Goal: Information Seeking & Learning: Learn about a topic

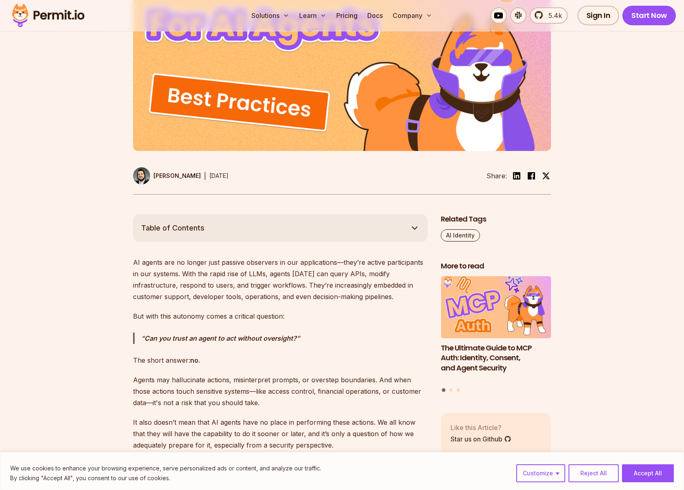
scroll to position [288, 0]
drag, startPoint x: 218, startPoint y: 264, endPoint x: 273, endPoint y: 266, distance: 54.3
click at [272, 266] on p "AI agents are no longer just passive observers in our applications—they’re acti…" at bounding box center [280, 279] width 295 height 46
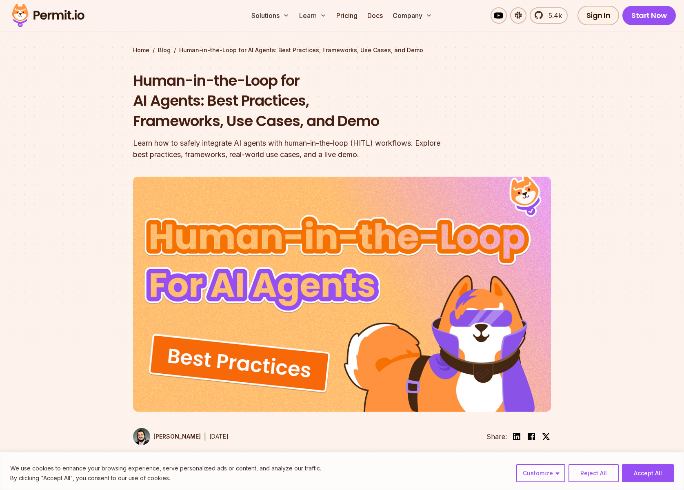
scroll to position [0, 0]
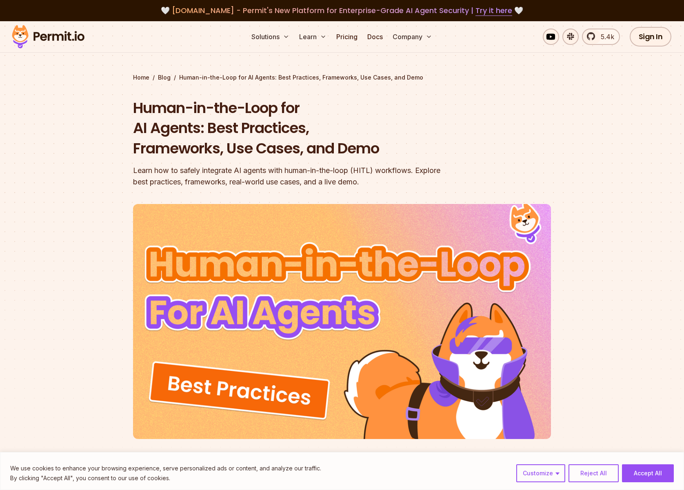
click at [55, 39] on img at bounding box center [48, 37] width 80 height 28
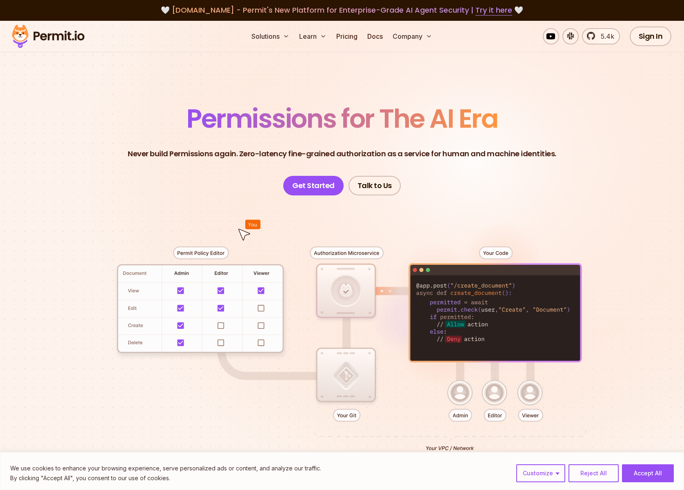
scroll to position [2, 0]
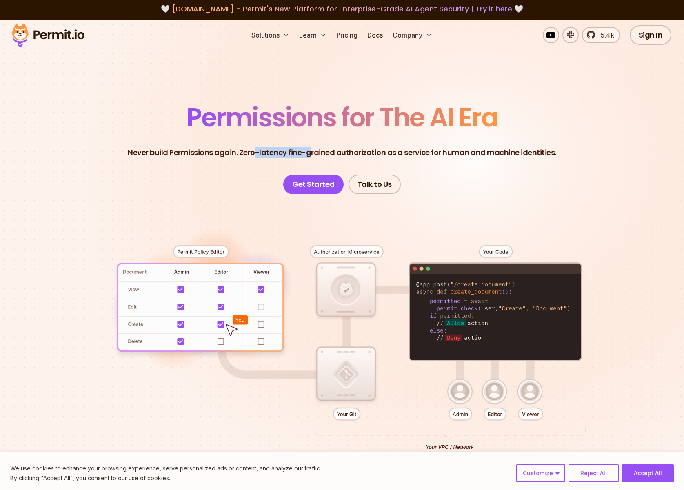
drag, startPoint x: 256, startPoint y: 154, endPoint x: 320, endPoint y: 153, distance: 64.5
click at [317, 153] on p "Never build Permissions again. Zero-latency fine-grained authorization as a ser…" at bounding box center [342, 152] width 428 height 11
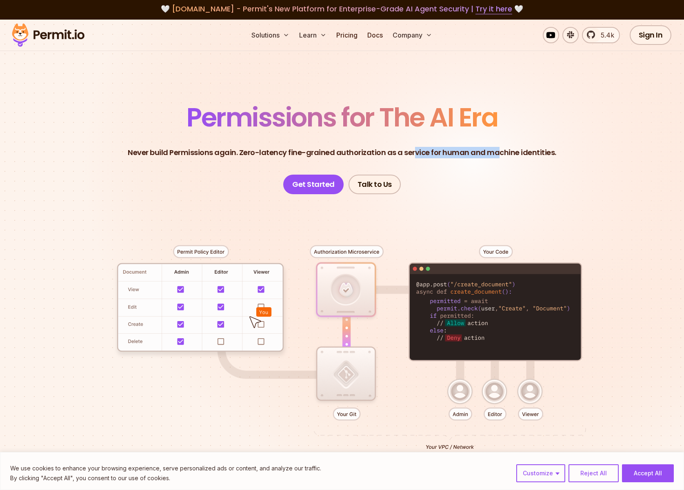
drag, startPoint x: 419, startPoint y: 155, endPoint x: 519, endPoint y: 161, distance: 99.3
click at [509, 158] on header "Permissions for The AI Era Never build Permissions again. Zero-latency fine-gra…" at bounding box center [341, 149] width 571 height 90
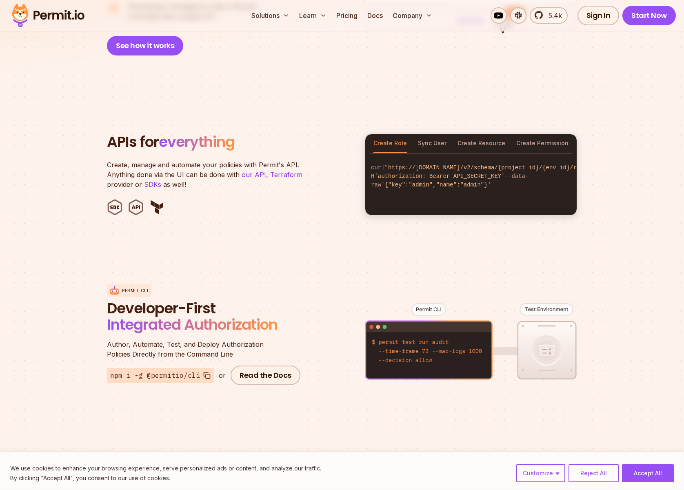
scroll to position [768, 0]
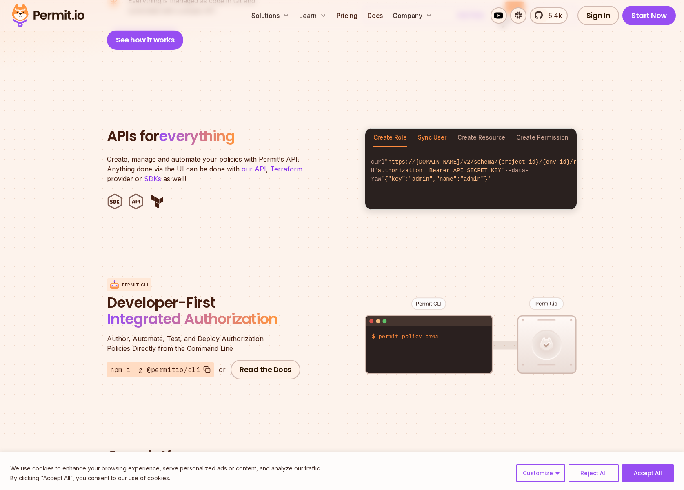
click at [435, 129] on button "Sync User" at bounding box center [432, 138] width 29 height 19
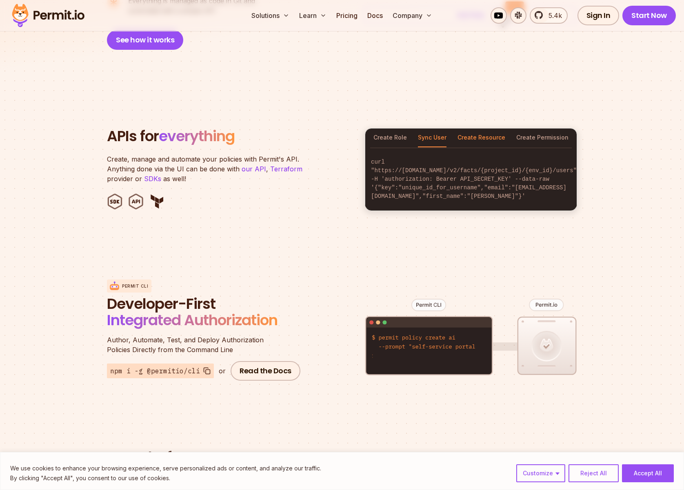
click at [471, 129] on button "Create Resource" at bounding box center [481, 138] width 48 height 19
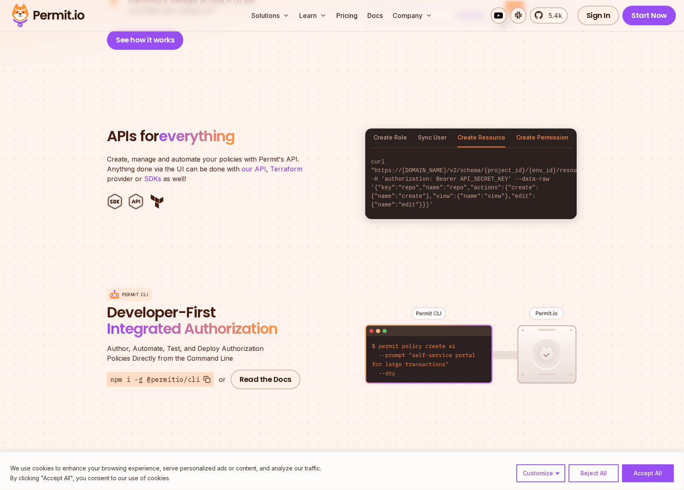
click at [536, 129] on button "Create Permission" at bounding box center [542, 138] width 52 height 19
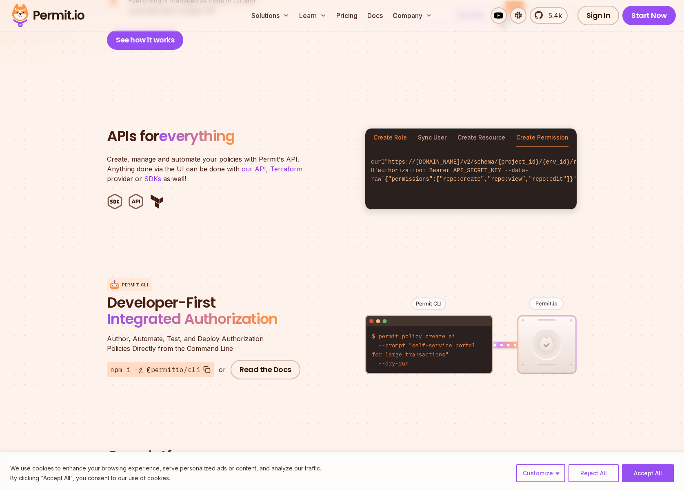
click at [396, 129] on button "Create Role" at bounding box center [389, 138] width 33 height 19
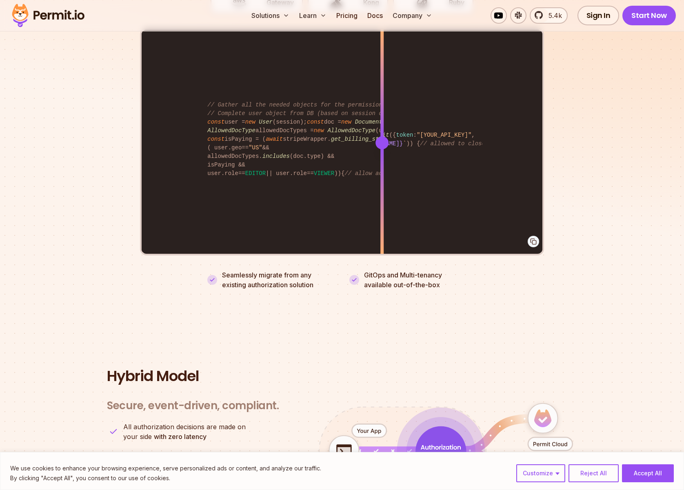
scroll to position [1587, 0]
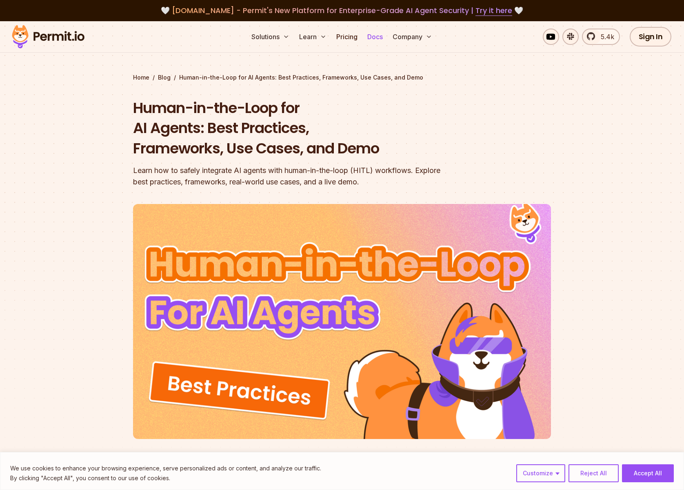
click at [372, 36] on link "Docs" at bounding box center [375, 37] width 22 height 16
